Goal: Task Accomplishment & Management: Use online tool/utility

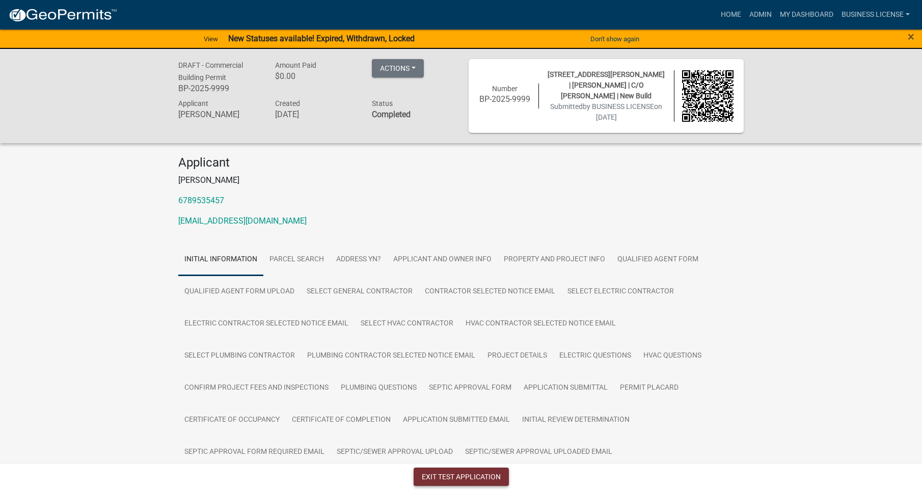
click at [439, 475] on button "Exit Test Application" at bounding box center [461, 477] width 95 height 18
click at [404, 64] on button "Actions" at bounding box center [398, 68] width 52 height 18
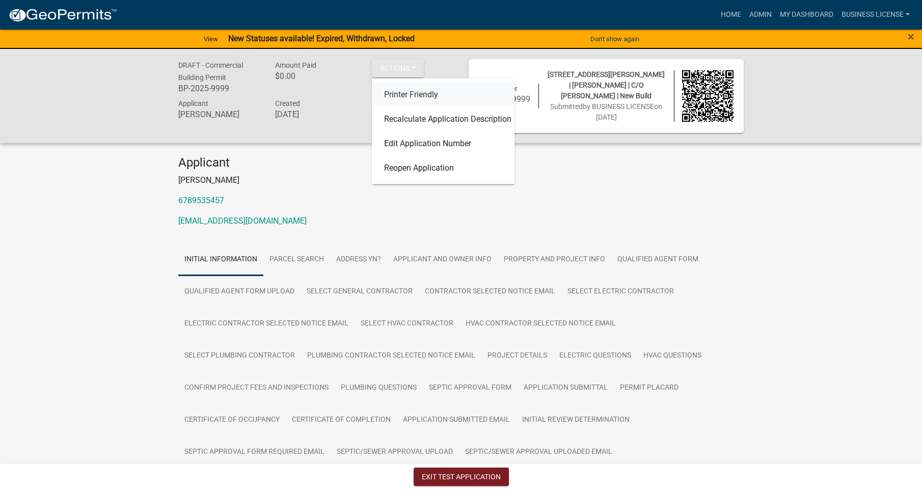
click at [422, 88] on link "Printer Friendly" at bounding box center [443, 95] width 143 height 24
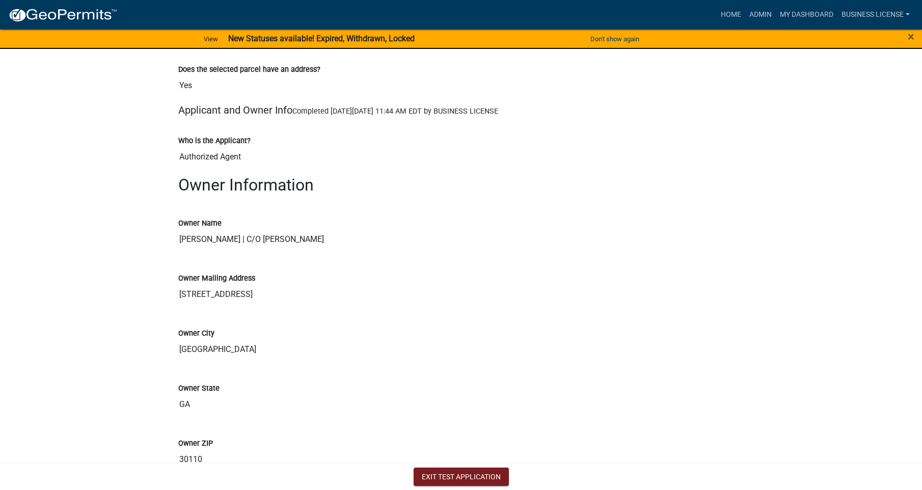
scroll to position [1132, 0]
